Goal: Task Accomplishment & Management: Manage account settings

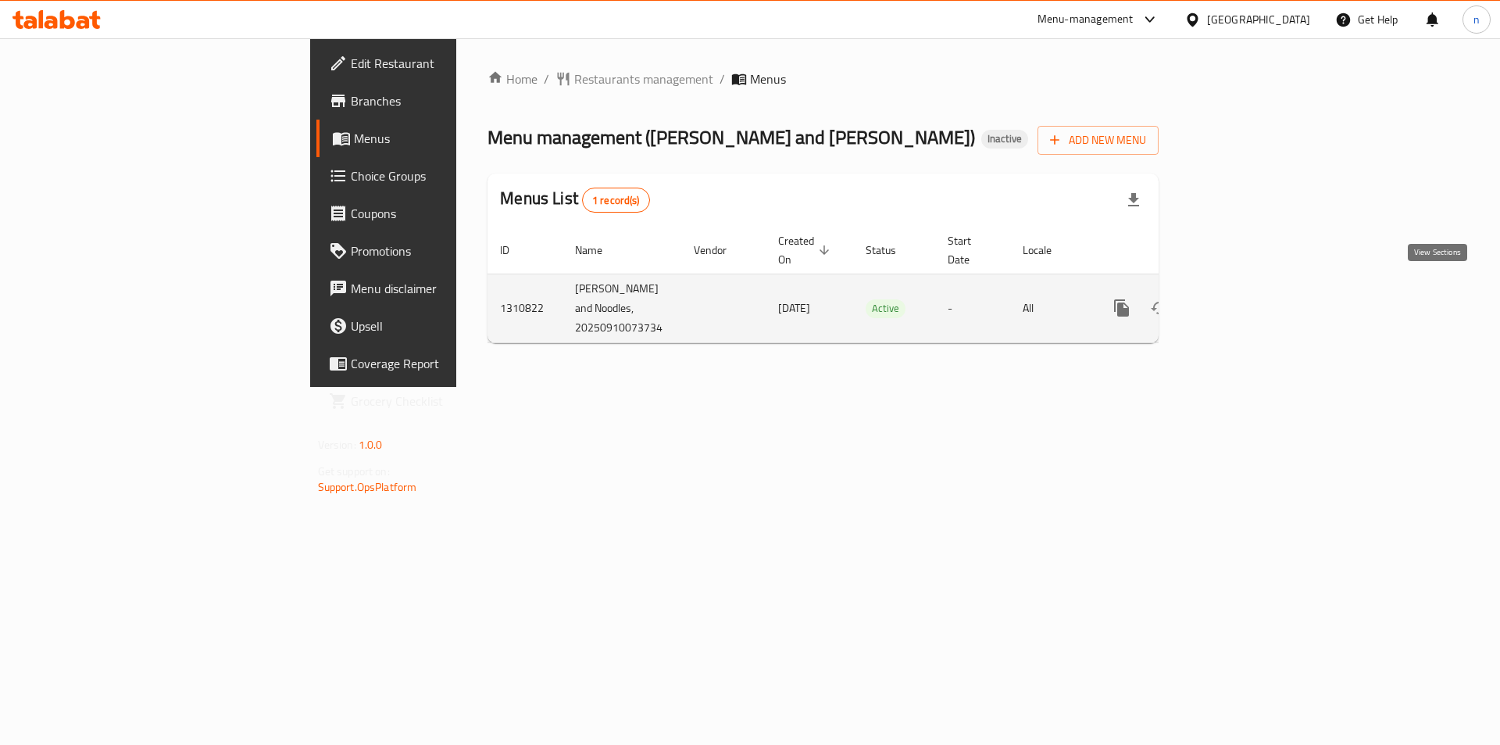
click at [1242, 301] on icon "enhanced table" at bounding box center [1234, 308] width 14 height 14
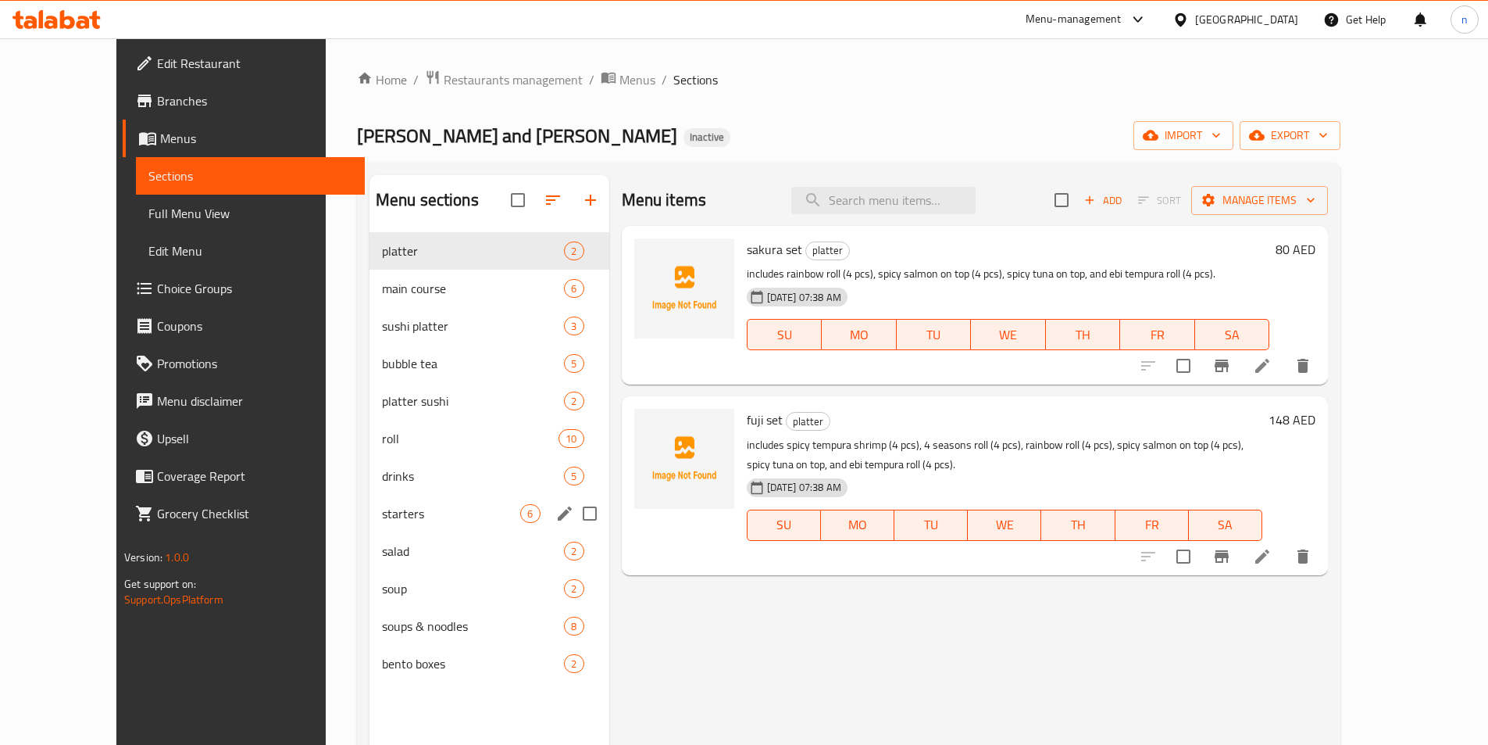
click at [382, 508] on span "starters" at bounding box center [451, 513] width 139 height 19
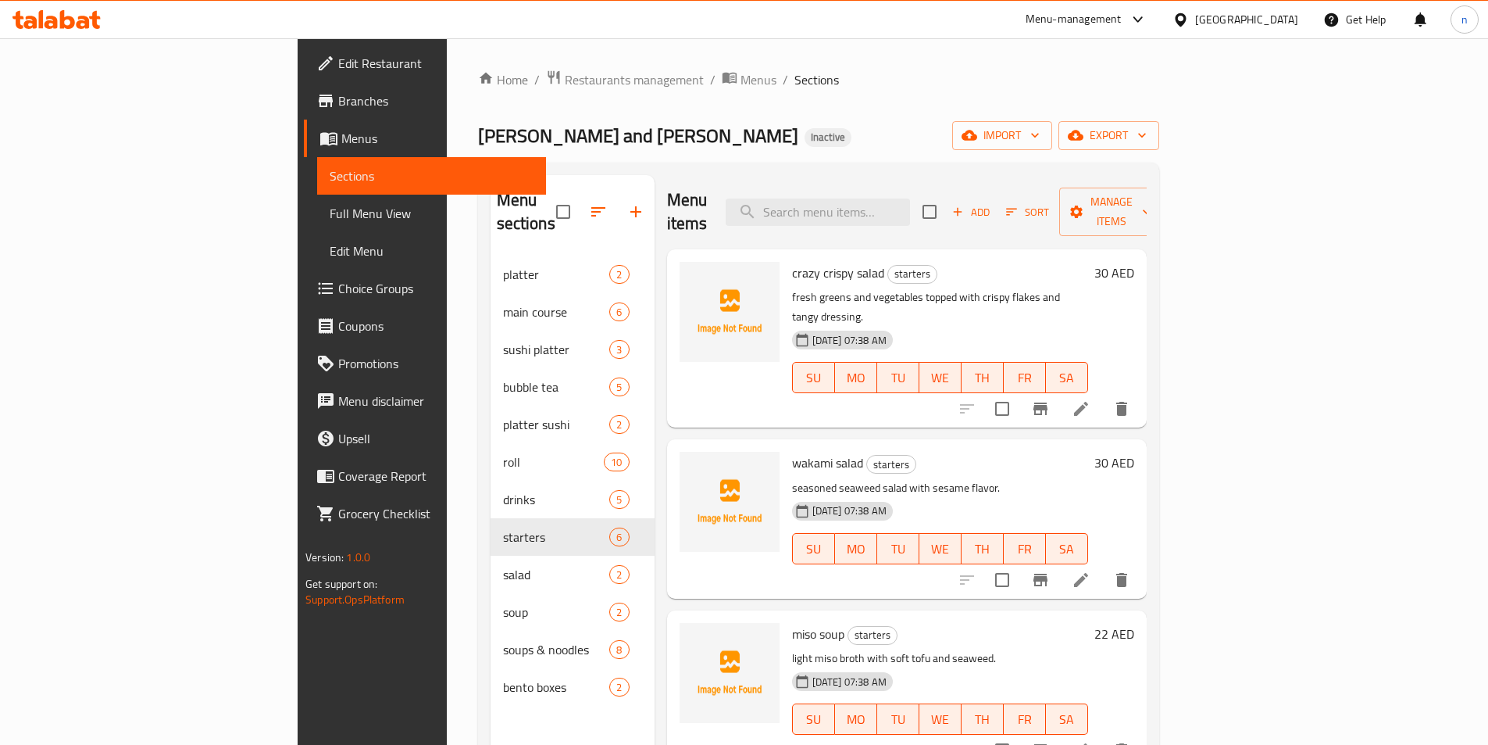
click at [1088, 402] on icon at bounding box center [1081, 409] width 14 height 14
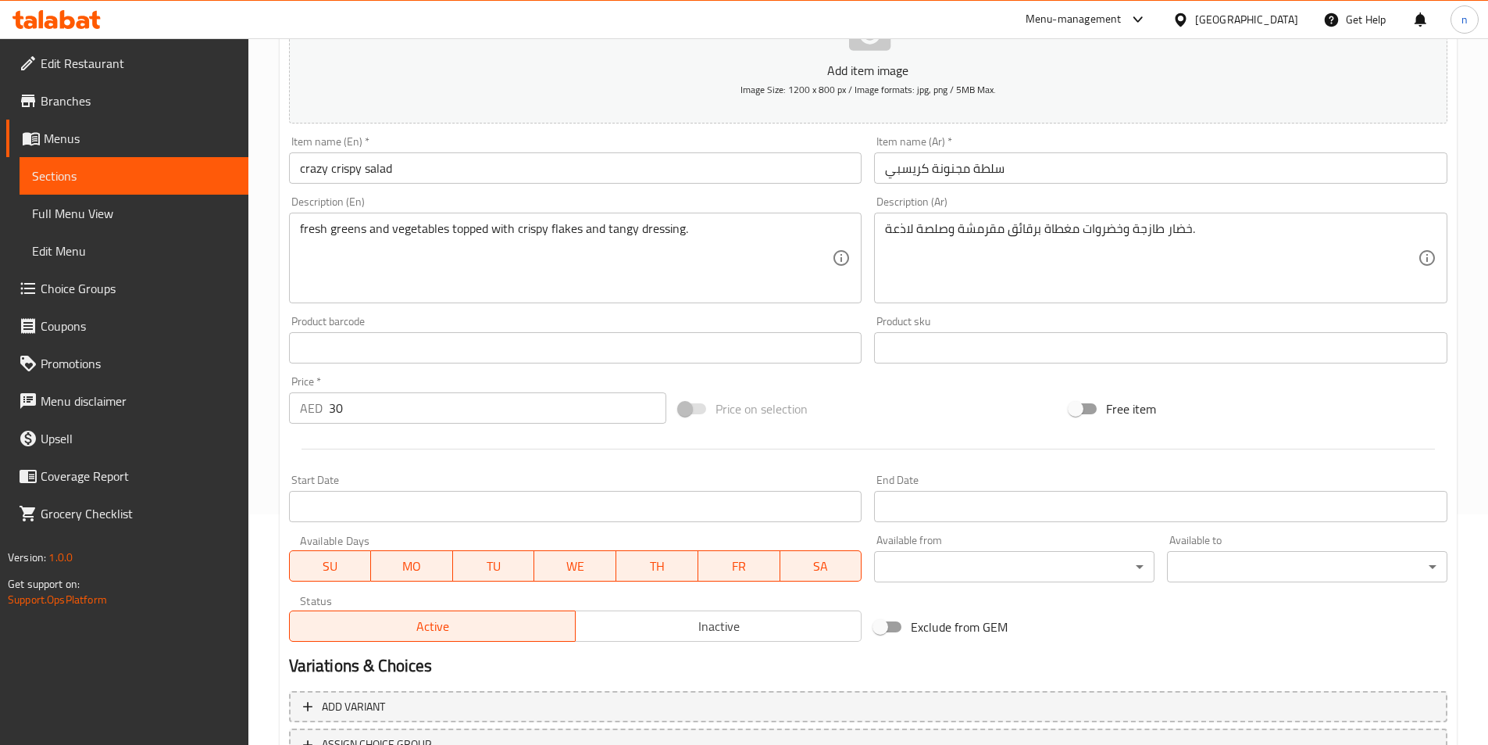
scroll to position [313, 0]
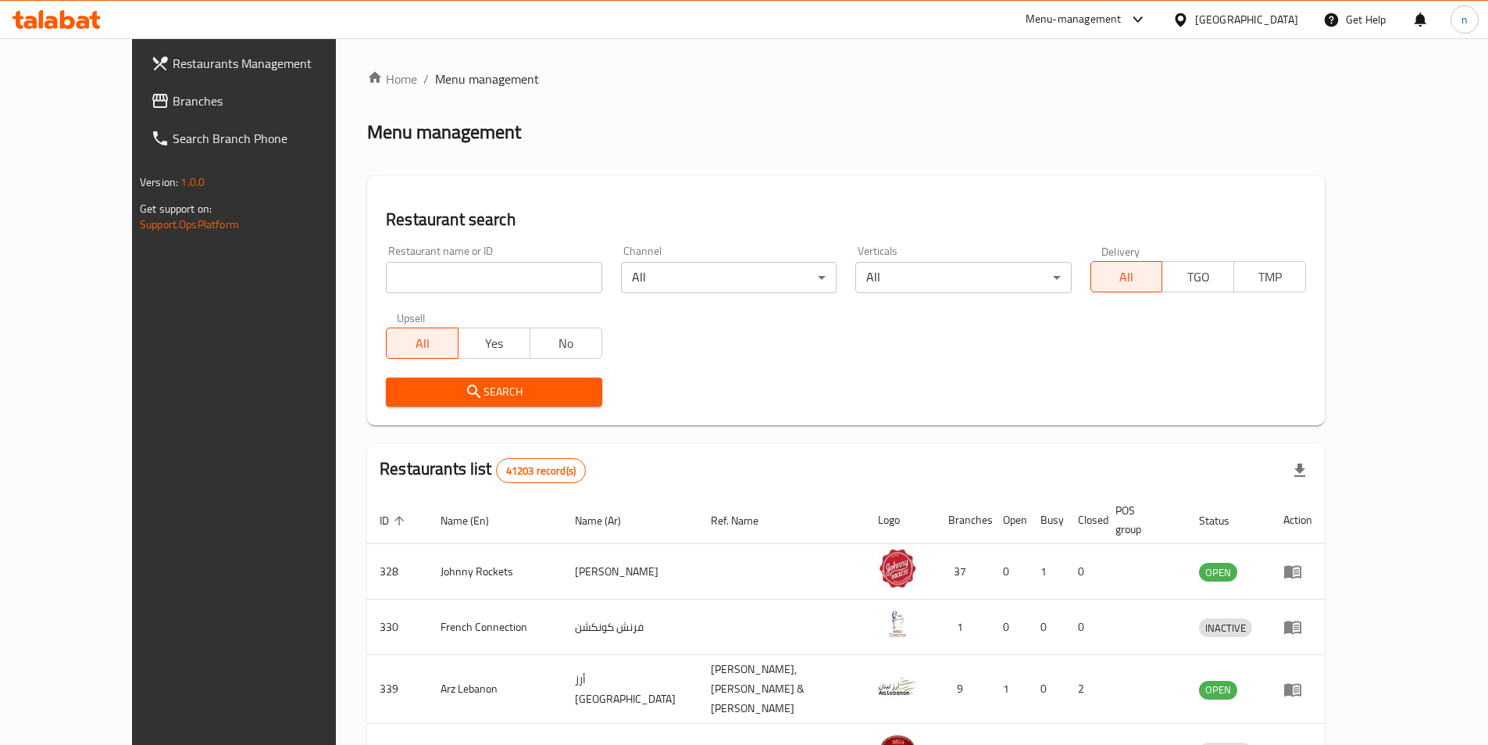
click at [173, 98] on span "Branches" at bounding box center [270, 100] width 195 height 19
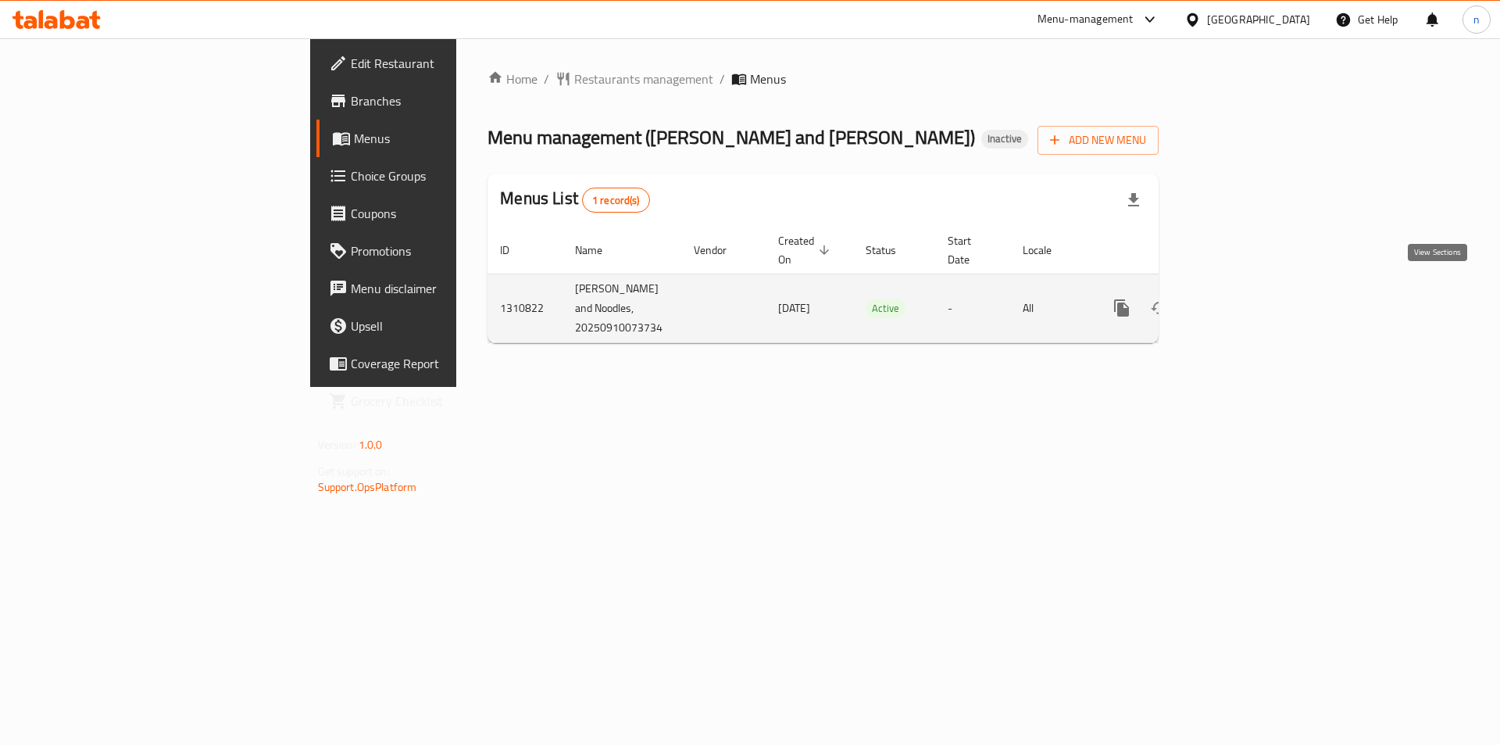
click at [1253, 295] on link "enhanced table" at bounding box center [1235, 308] width 38 height 38
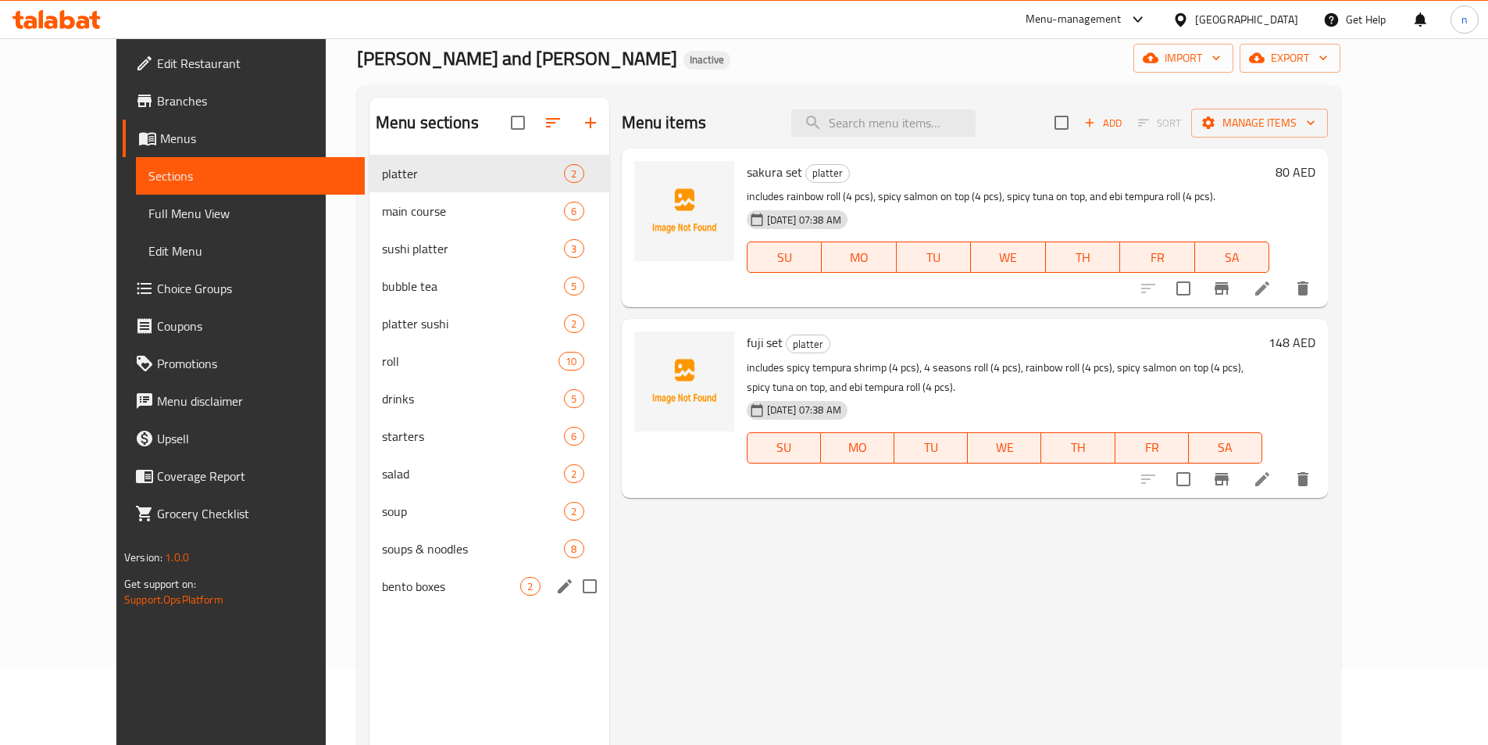
scroll to position [78, 0]
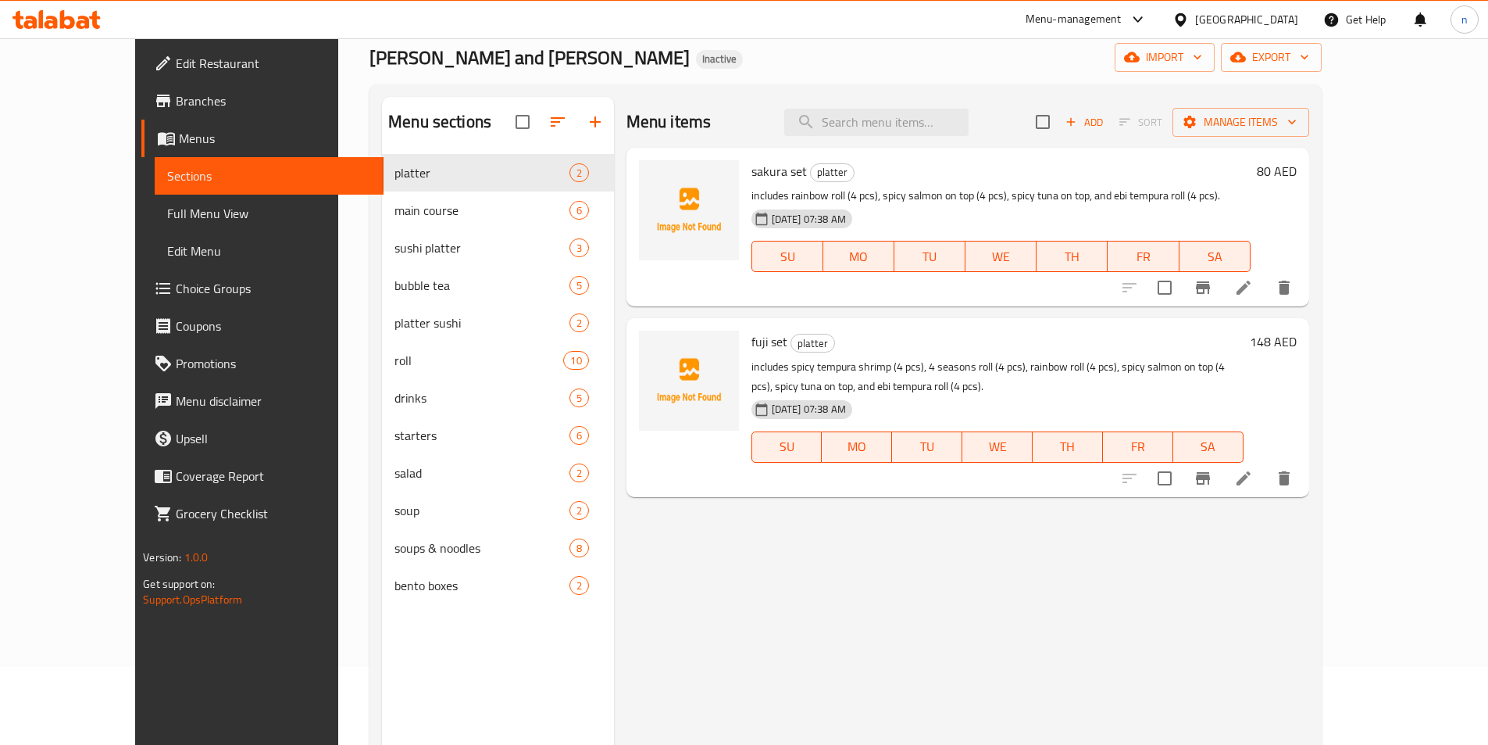
click at [179, 130] on span "Menus" at bounding box center [275, 138] width 192 height 19
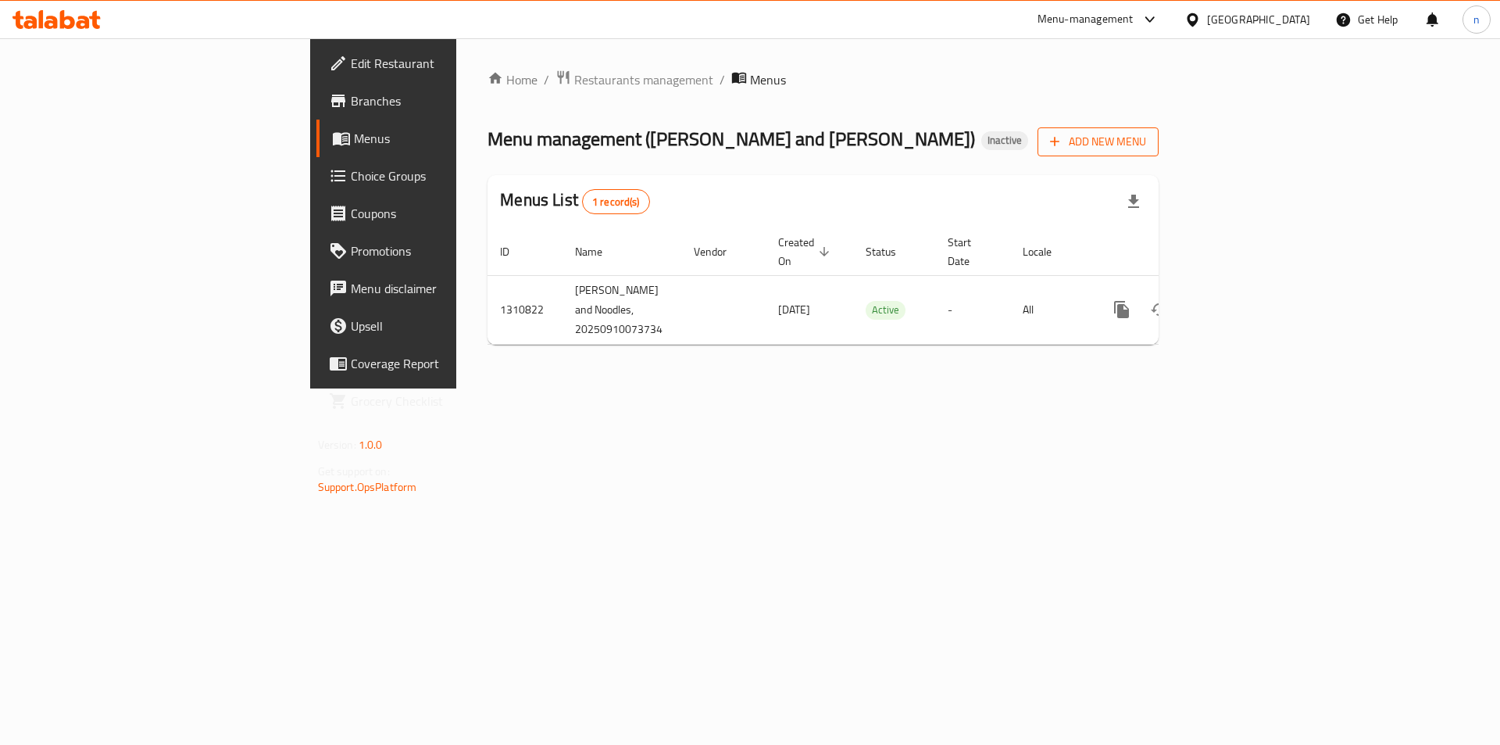
click at [1146, 145] on span "Add New Menu" at bounding box center [1098, 142] width 96 height 20
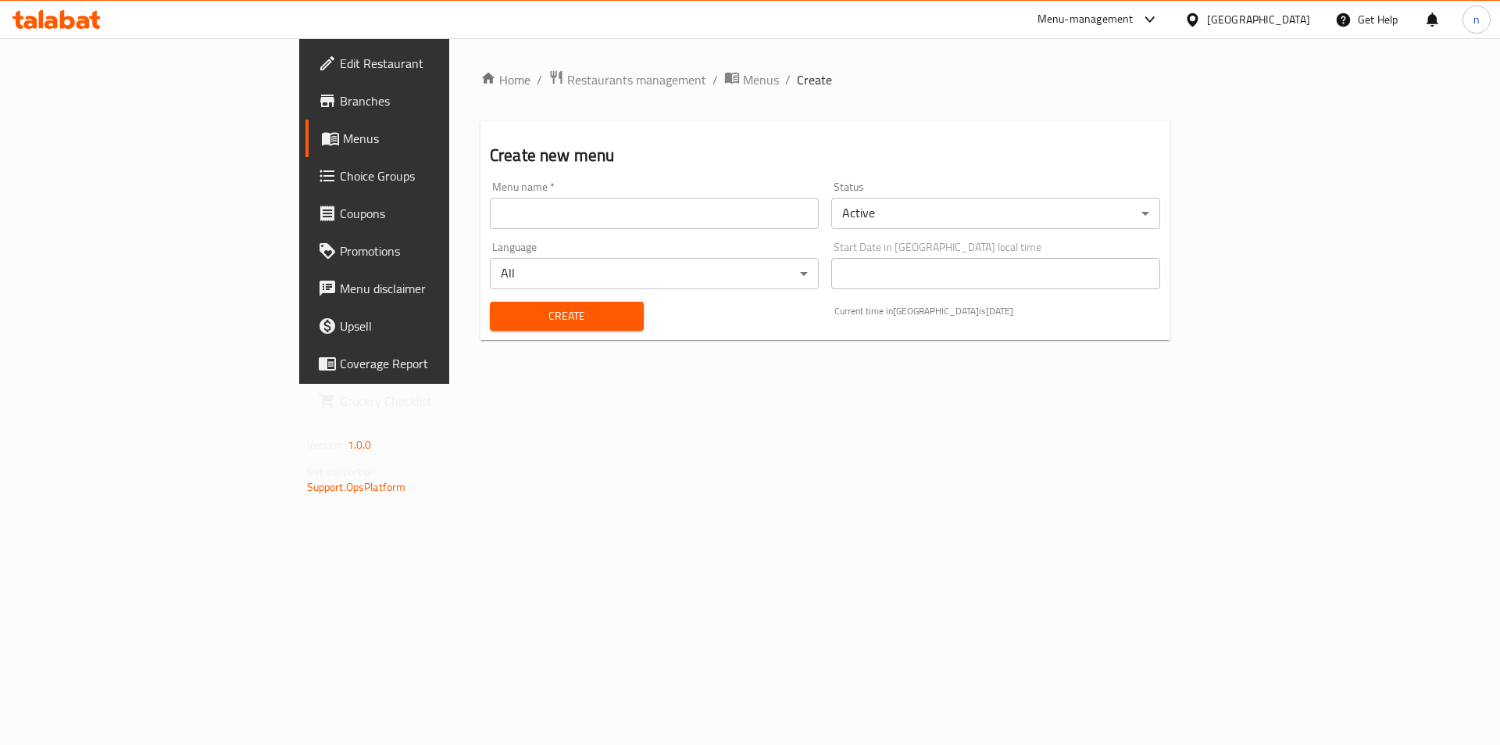
click at [490, 206] on input "text" at bounding box center [654, 213] width 329 height 31
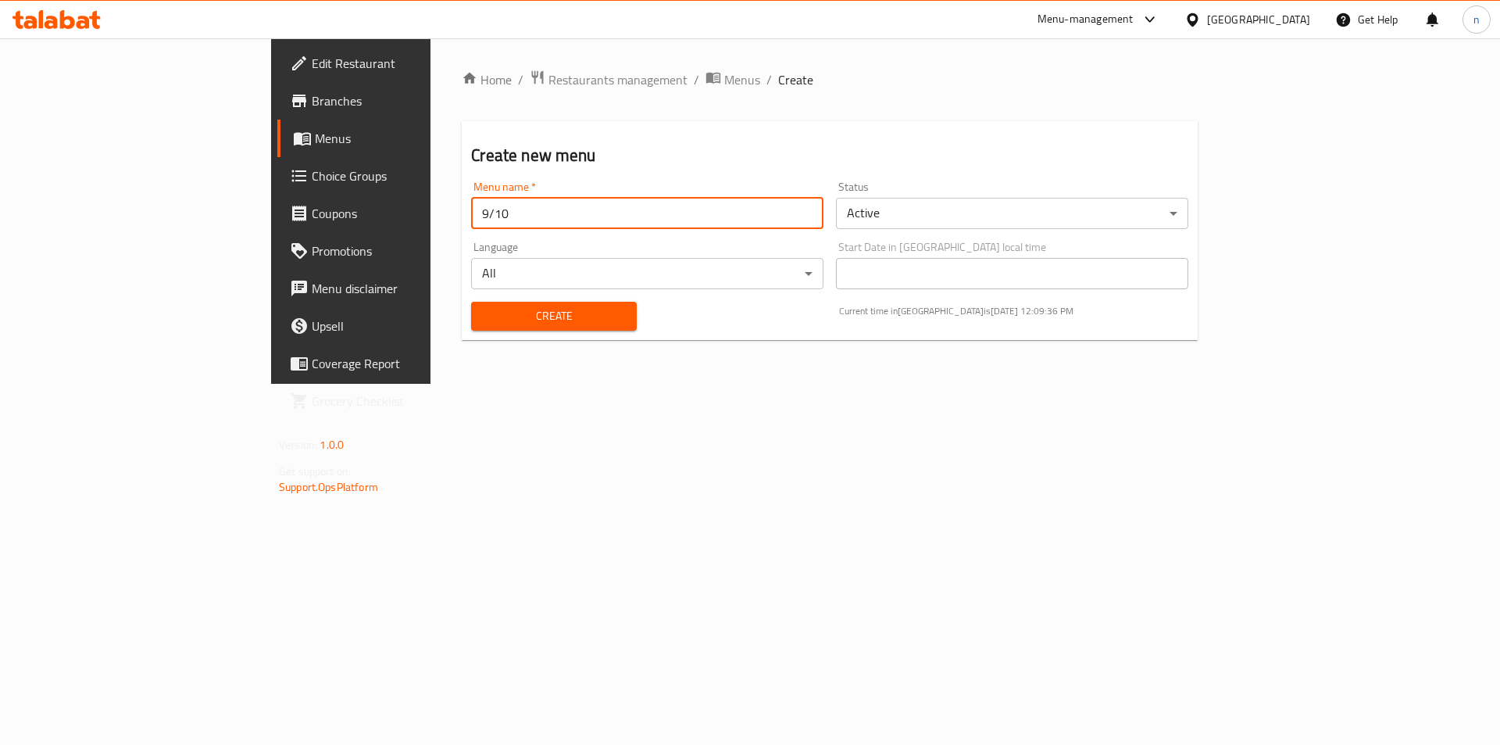
type input "9/10"
click at [471, 302] on button "Create" at bounding box center [553, 316] width 165 height 29
click at [315, 139] on span "Menus" at bounding box center [412, 138] width 195 height 19
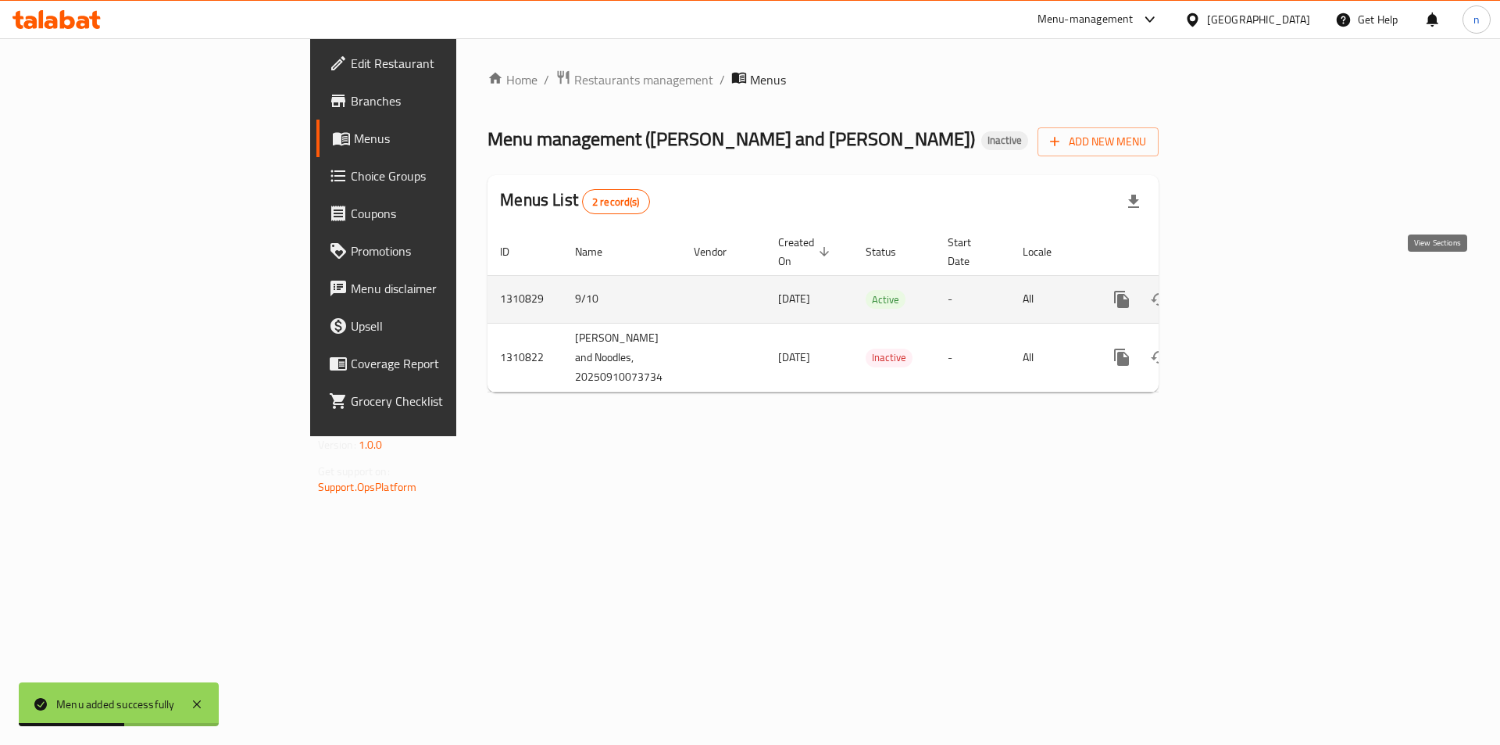
click at [1253, 285] on link "enhanced table" at bounding box center [1235, 300] width 38 height 38
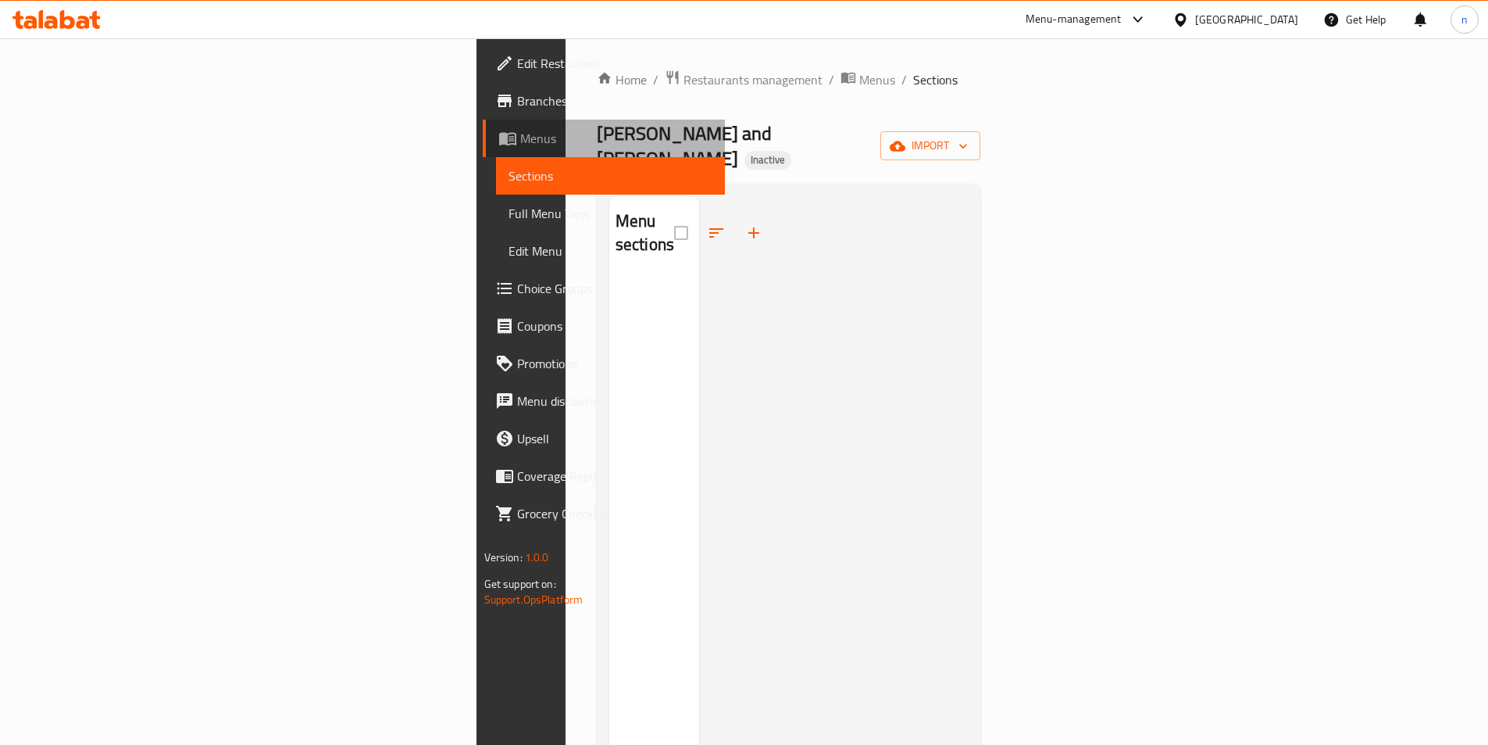
click at [520, 133] on span "Menus" at bounding box center [616, 138] width 192 height 19
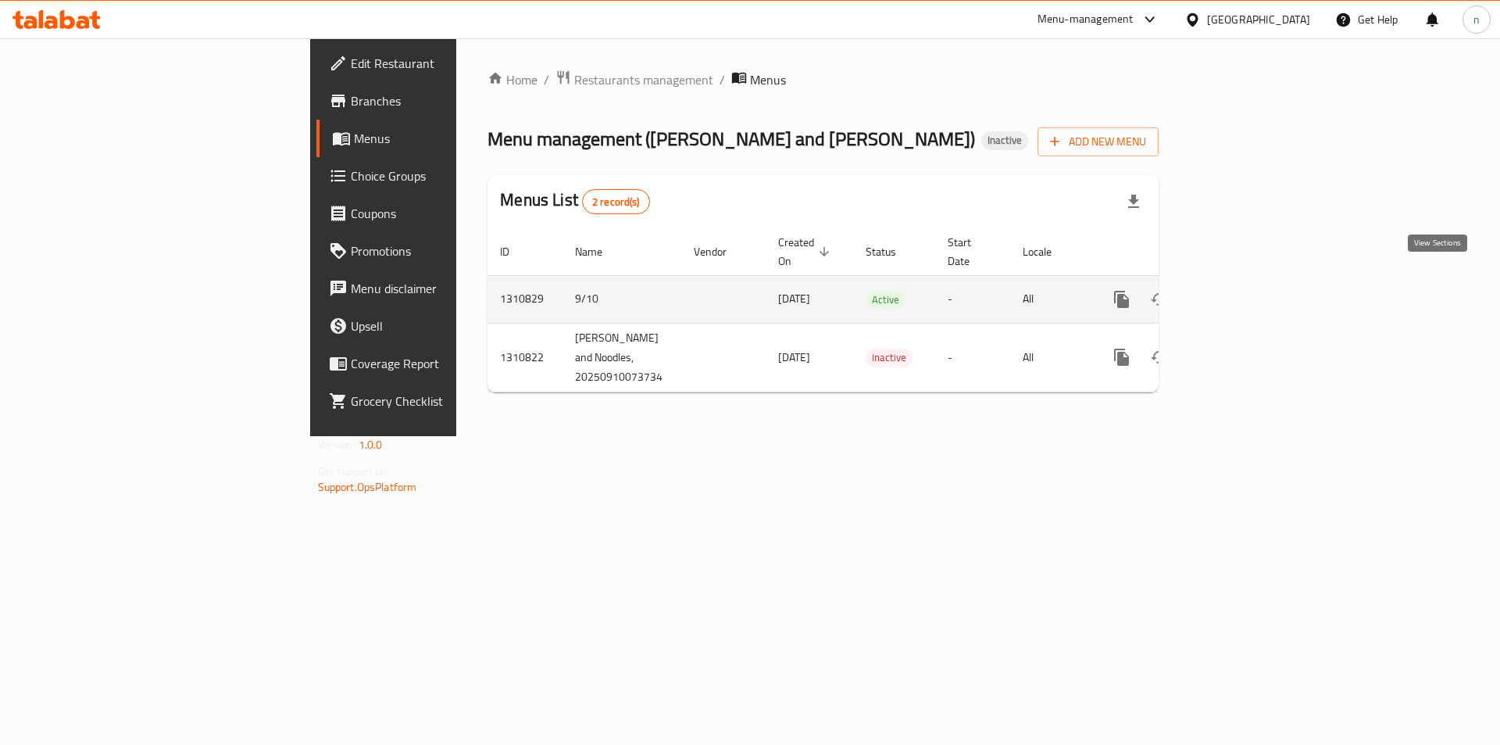
click at [1242, 292] on icon "enhanced table" at bounding box center [1234, 299] width 14 height 14
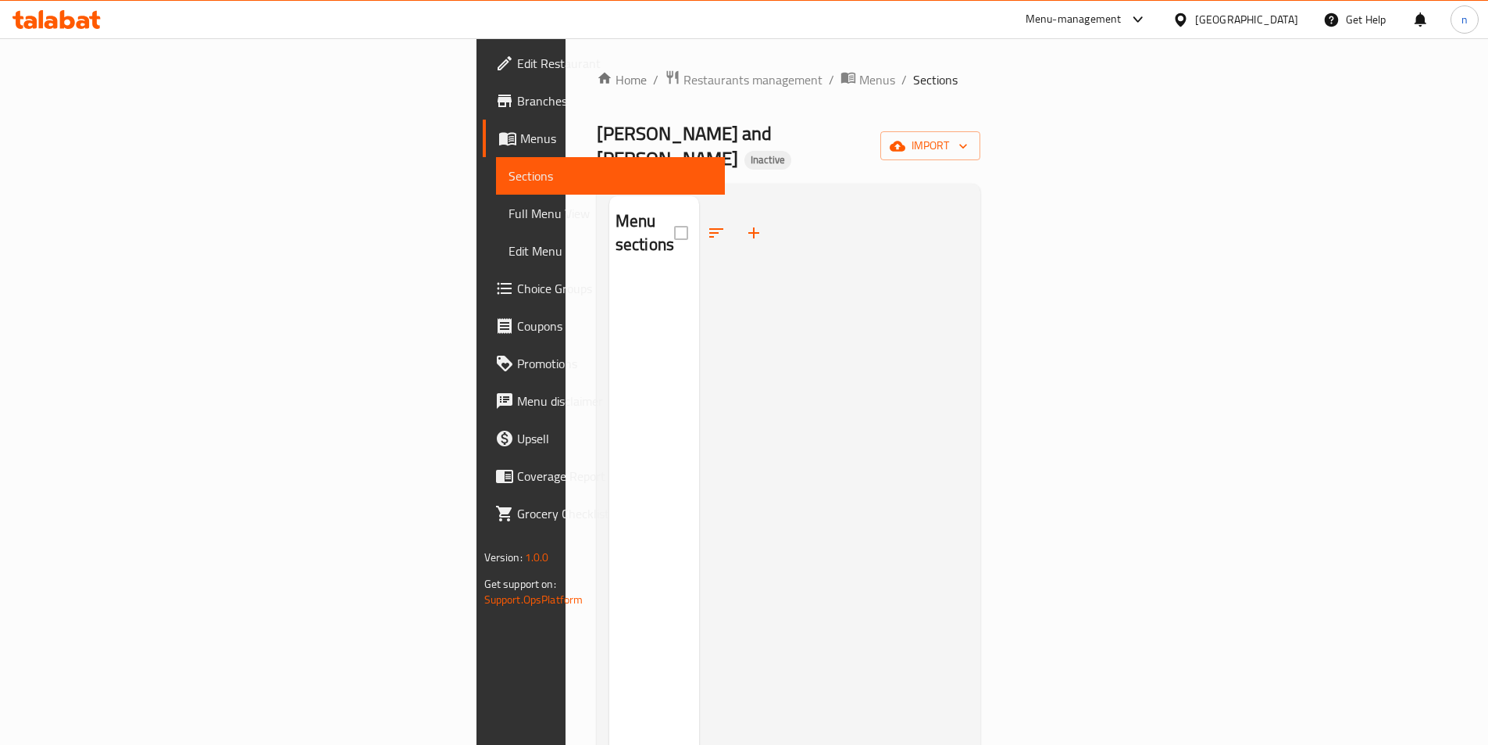
click at [520, 141] on span "Menus" at bounding box center [616, 138] width 192 height 19
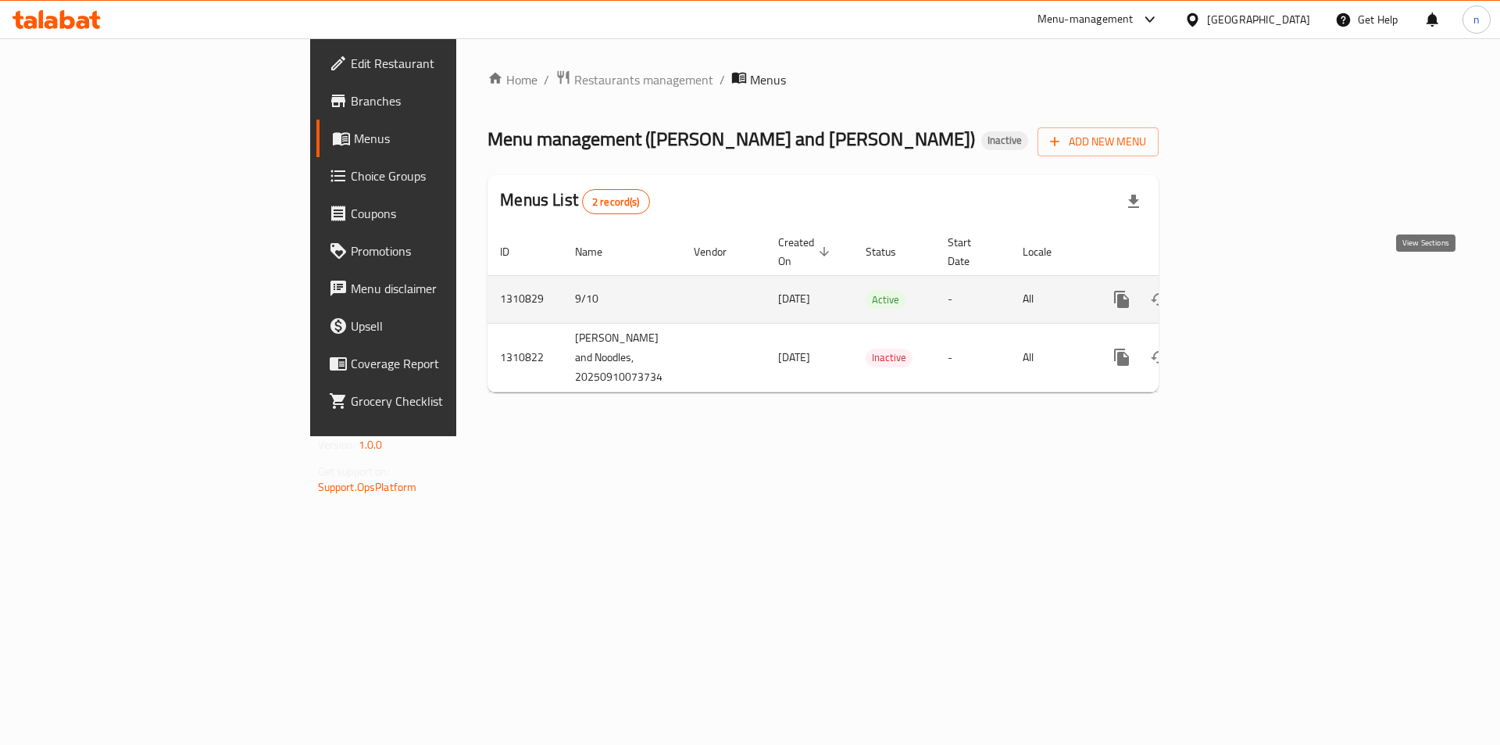
click at [1244, 290] on icon "enhanced table" at bounding box center [1234, 299] width 19 height 19
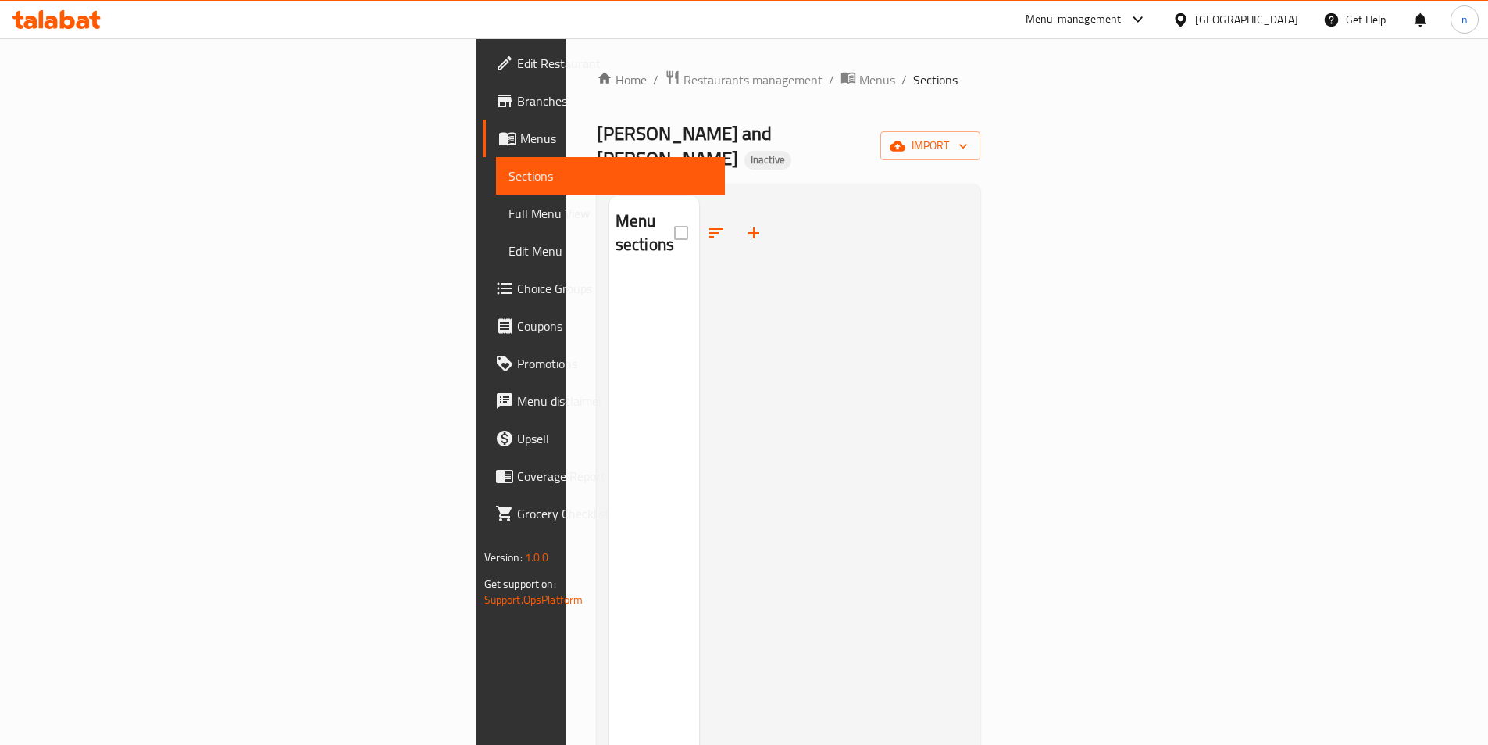
click at [509, 170] on span "Sections" at bounding box center [611, 175] width 204 height 19
drag, startPoint x: 48, startPoint y: 136, endPoint x: 66, endPoint y: 142, distance: 19.0
click at [520, 137] on span "Menus" at bounding box center [616, 138] width 192 height 19
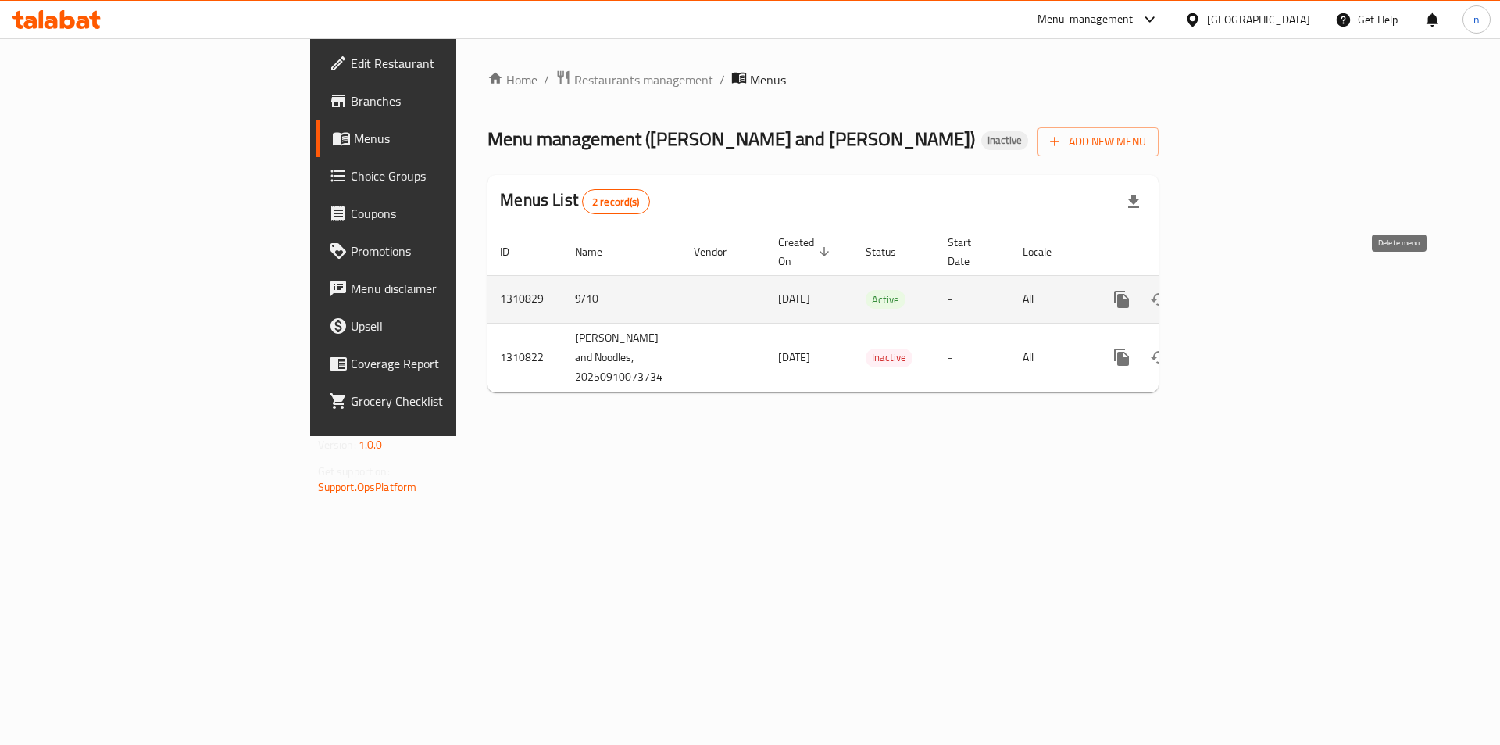
click at [1202, 292] on icon "enhanced table" at bounding box center [1197, 299] width 11 height 14
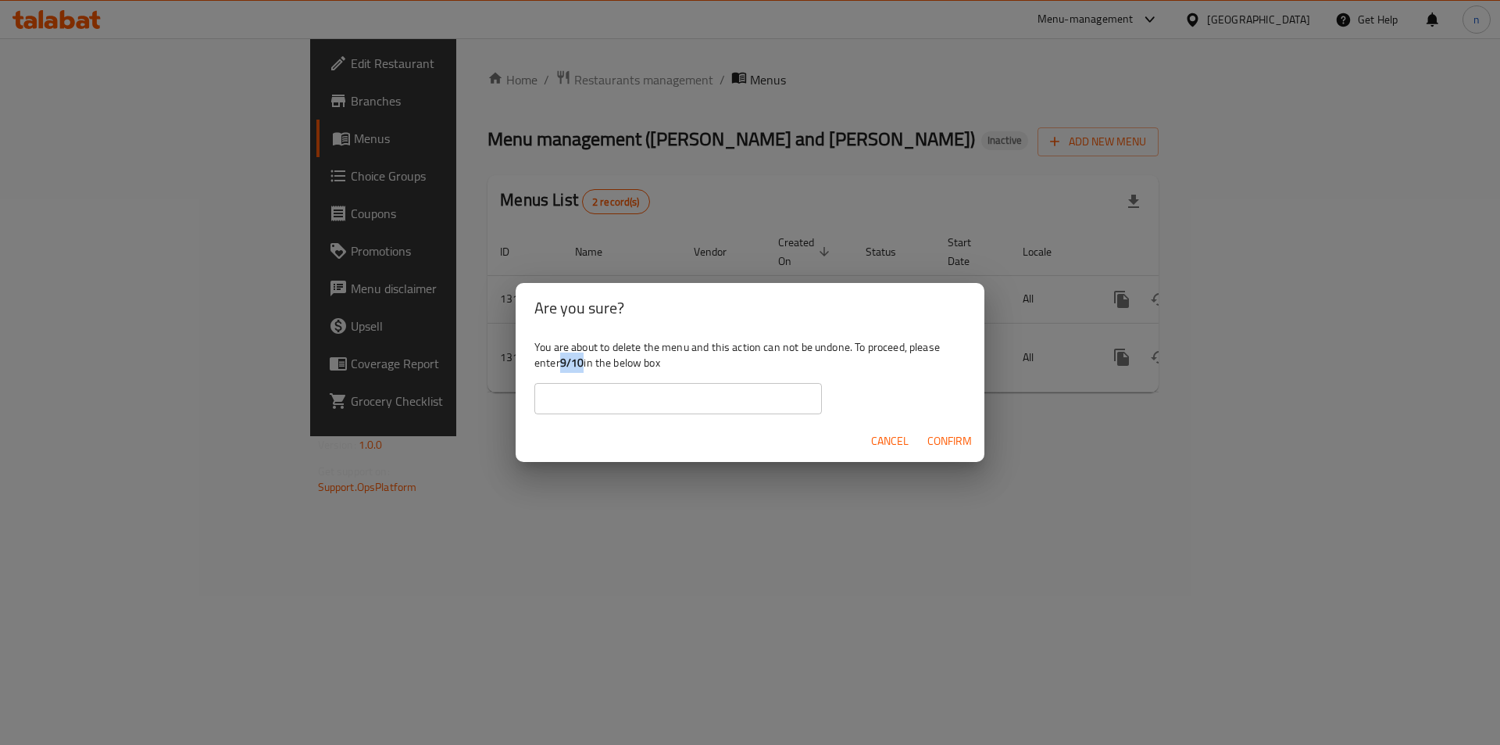
drag, startPoint x: 563, startPoint y: 361, endPoint x: 584, endPoint y: 365, distance: 22.2
click at [584, 365] on b "9/10" at bounding box center [572, 362] width 24 height 20
copy b "9/10"
click at [595, 393] on input "text" at bounding box center [678, 398] width 288 height 31
paste input "9/10"
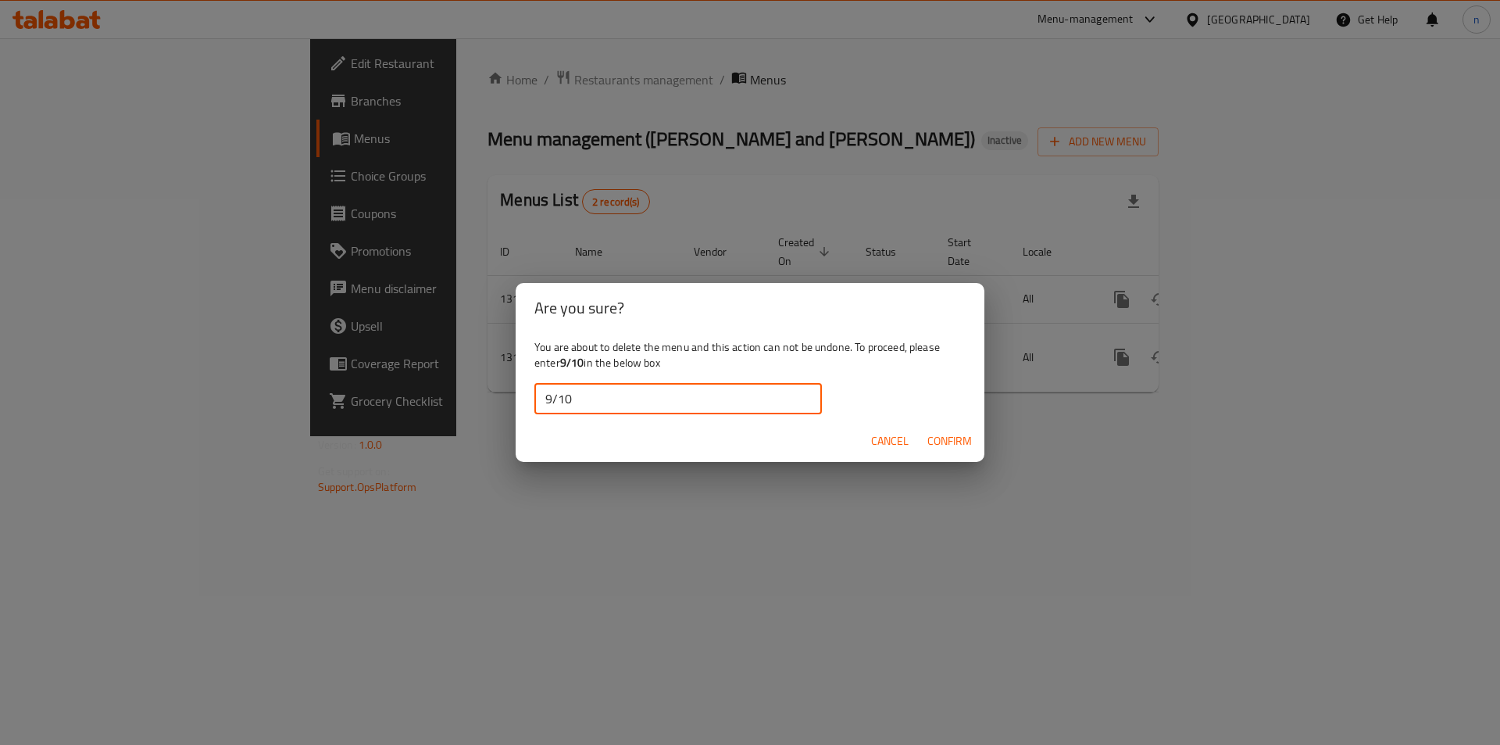
type input "9/10"
click at [953, 439] on span "Confirm" at bounding box center [949, 441] width 45 height 20
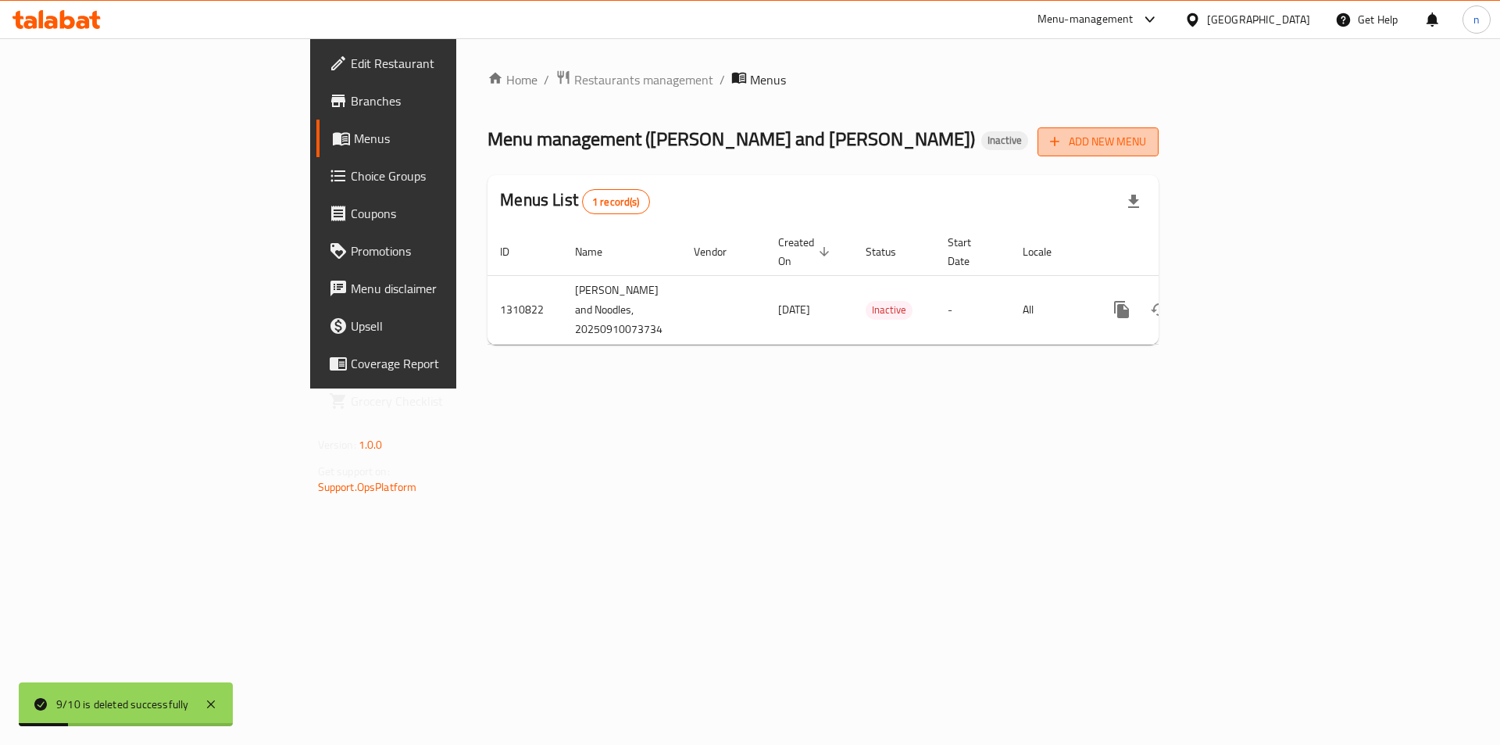
click at [1146, 136] on span "Add New Menu" at bounding box center [1098, 142] width 96 height 20
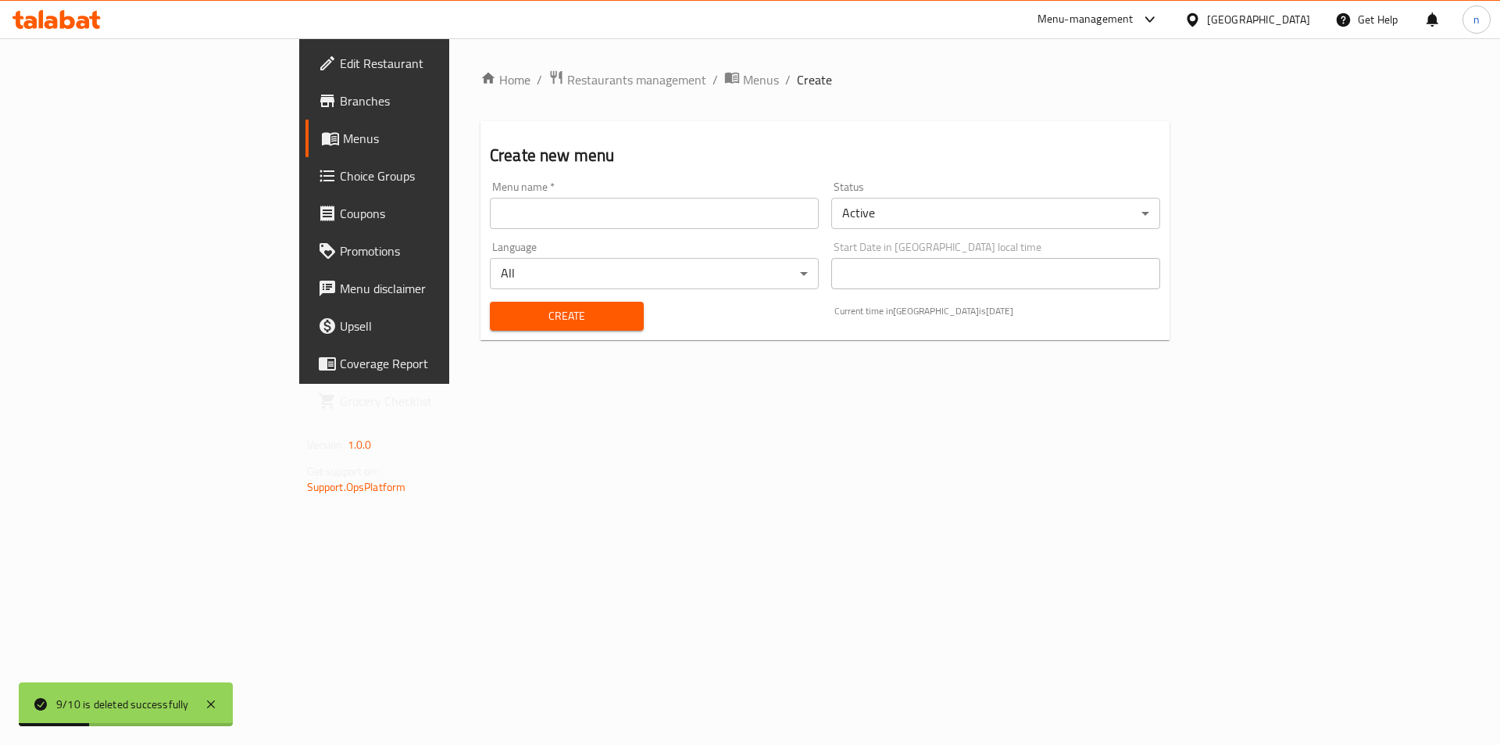
click at [693, 213] on input "text" at bounding box center [654, 213] width 329 height 31
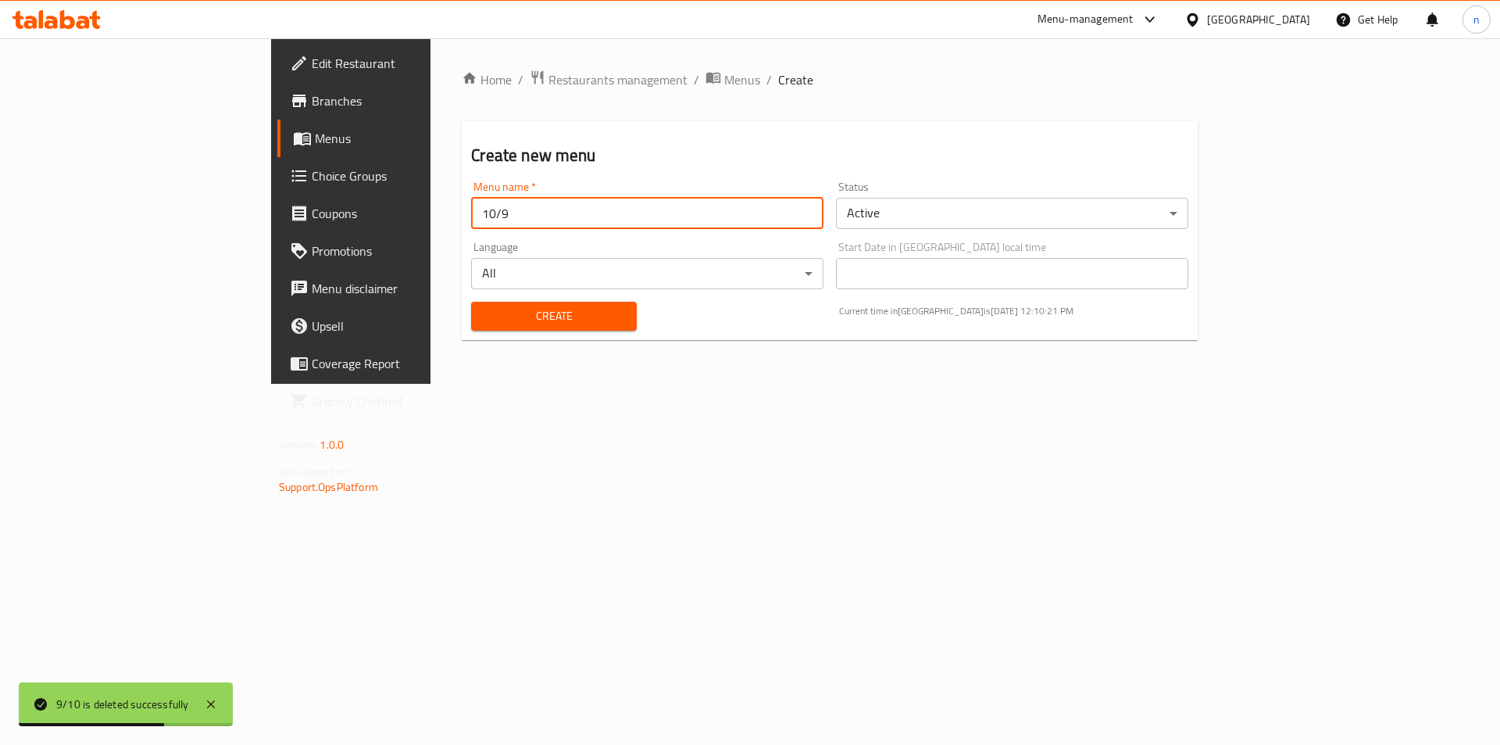
type input "10/9"
click at [471, 302] on button "Create" at bounding box center [553, 316] width 165 height 29
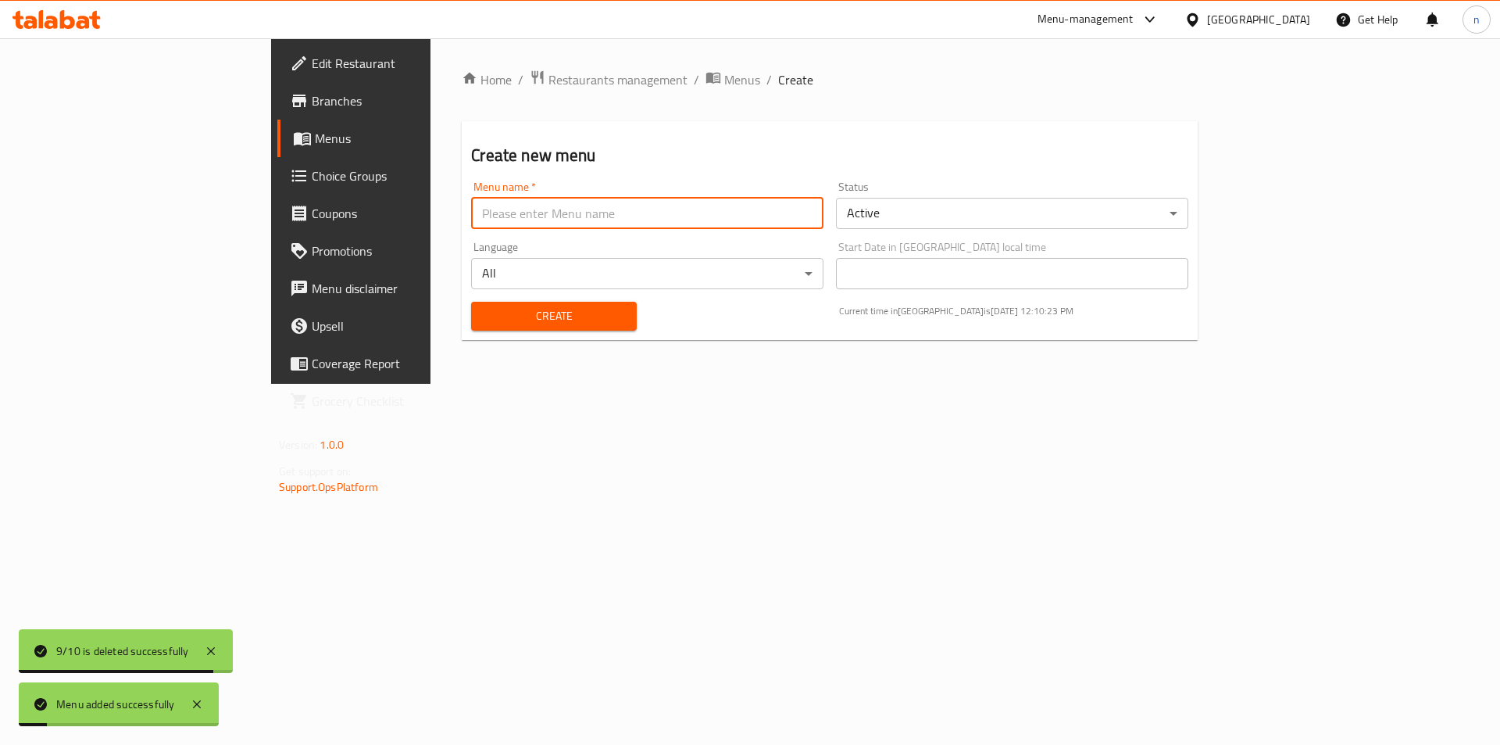
click at [315, 135] on span "Menus" at bounding box center [412, 138] width 195 height 19
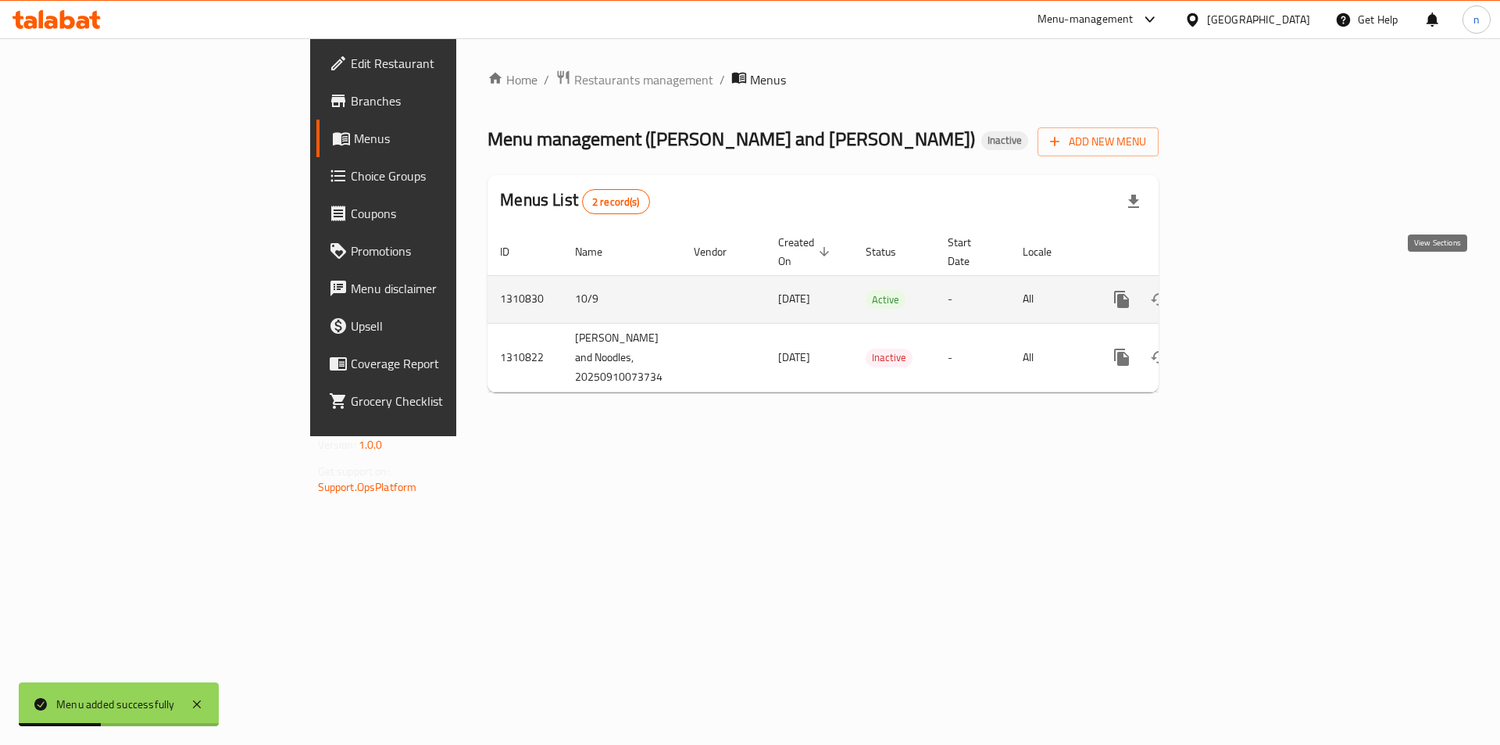
click at [1244, 290] on icon "enhanced table" at bounding box center [1234, 299] width 19 height 19
